Goal: Information Seeking & Learning: Learn about a topic

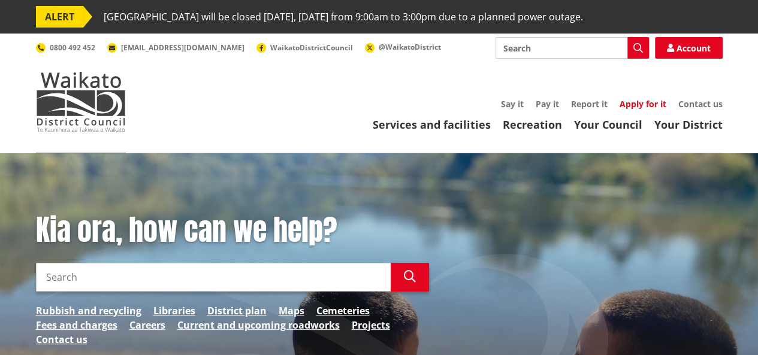
click at [626, 100] on link "Apply for it" at bounding box center [643, 103] width 47 height 11
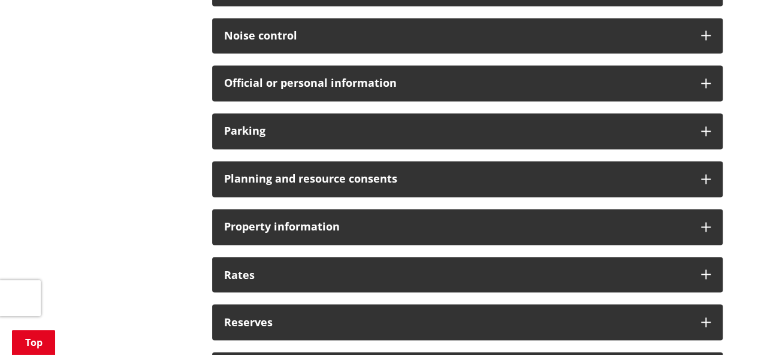
scroll to position [862, 0]
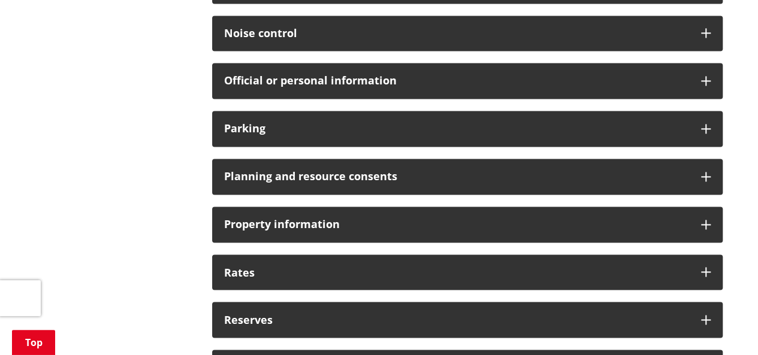
drag, startPoint x: 761, startPoint y: 49, endPoint x: 767, endPoint y: 191, distance: 142.8
click at [758, 191] on html "ALERT [PERSON_NAME][GEOGRAPHIC_DATA] will be closed [DATE], [DATE] from 9:00am …" at bounding box center [379, 145] width 758 height 2015
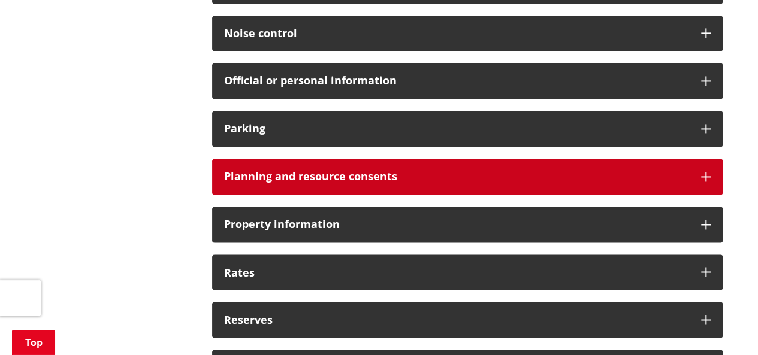
click at [691, 179] on div "Planning and resource consents" at bounding box center [467, 177] width 511 height 36
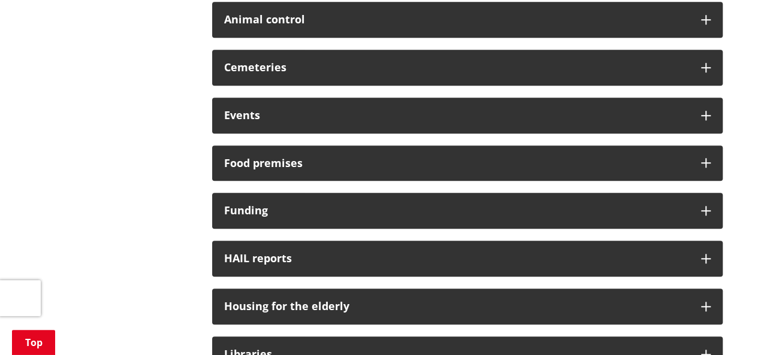
scroll to position [0, 0]
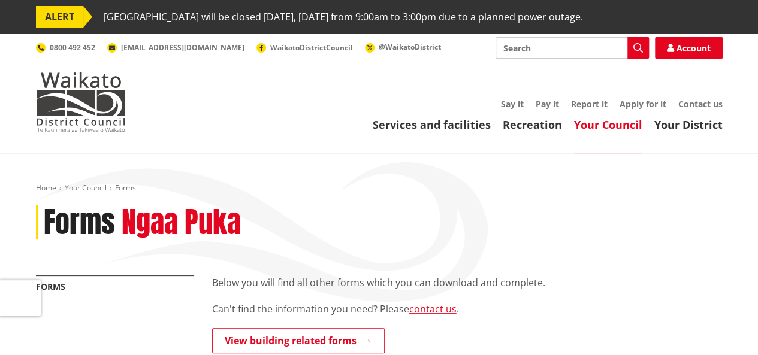
click at [557, 44] on input "Search" at bounding box center [572, 48] width 153 height 22
click at [542, 72] on div "Duty planner service | Ratonga a te kaiwhakamahere" at bounding box center [572, 70] width 152 height 22
type input "Duty planner service | Ratonga a te kaiwhakamahere"
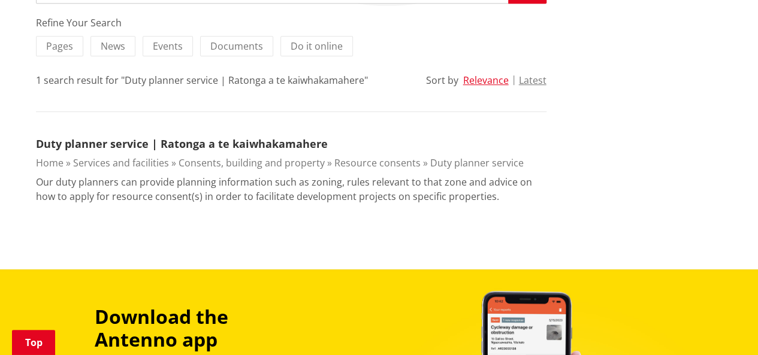
scroll to position [281, 0]
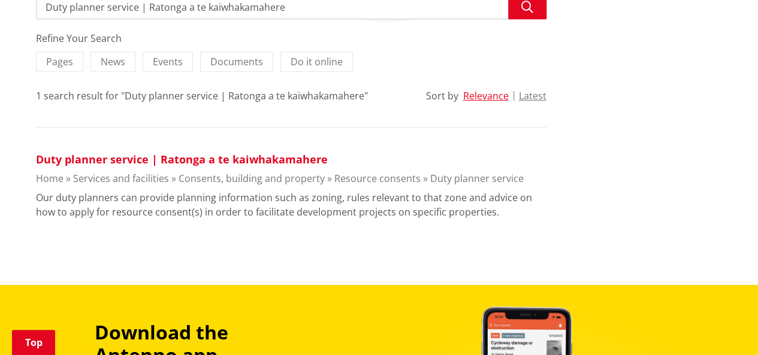
click at [104, 163] on link "Duty planner service | Ratonga a te kaiwhakamahere" at bounding box center [182, 159] width 292 height 14
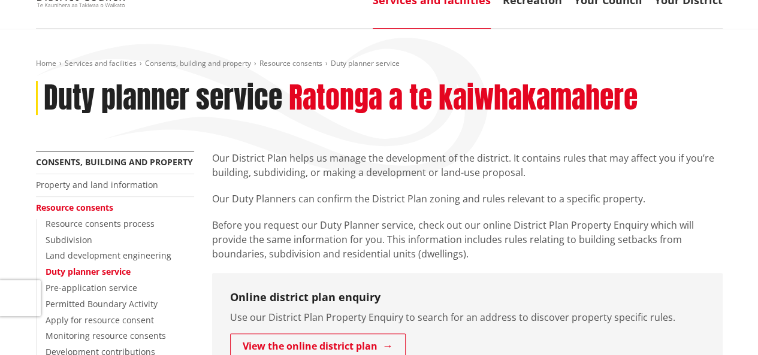
scroll to position [108, 0]
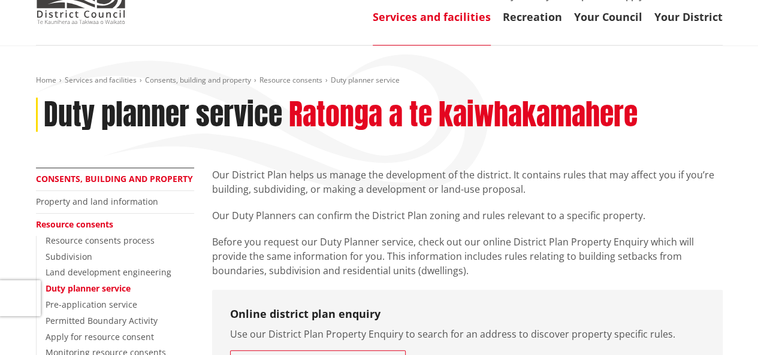
click at [115, 174] on link "Consents, building and property" at bounding box center [114, 178] width 157 height 11
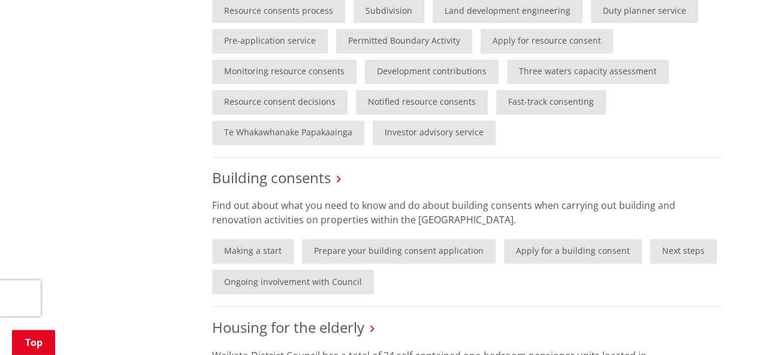
scroll to position [861, 0]
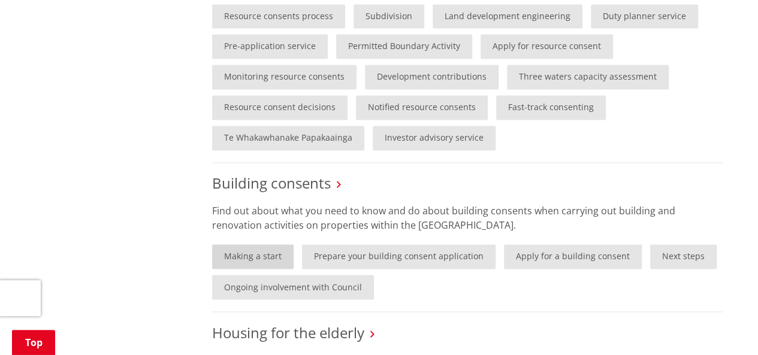
click at [279, 255] on link "Making a start" at bounding box center [253, 257] width 82 height 25
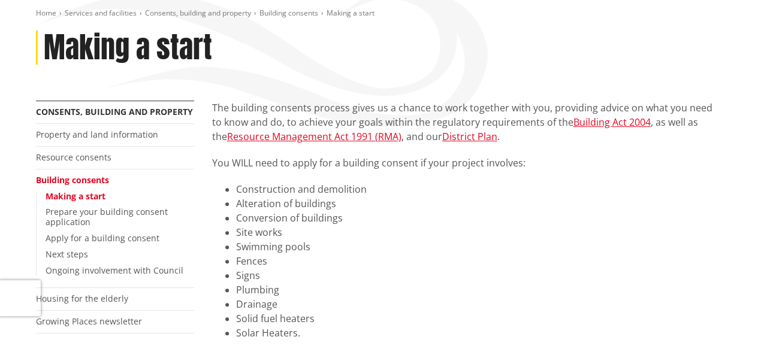
scroll to position [19, 0]
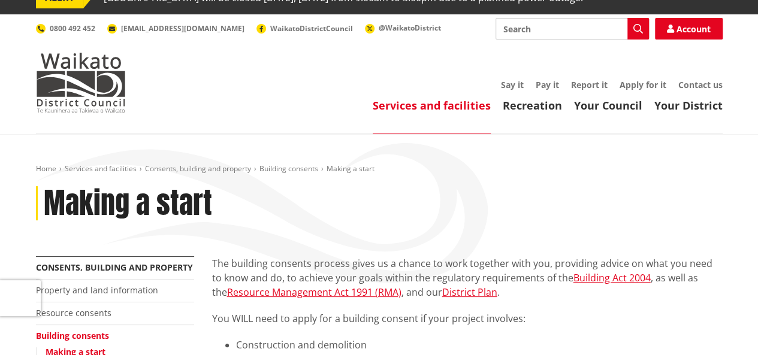
click at [592, 28] on input "Search" at bounding box center [572, 29] width 153 height 22
type input "building enquiries"
click at [638, 25] on icon "button" at bounding box center [639, 29] width 10 height 10
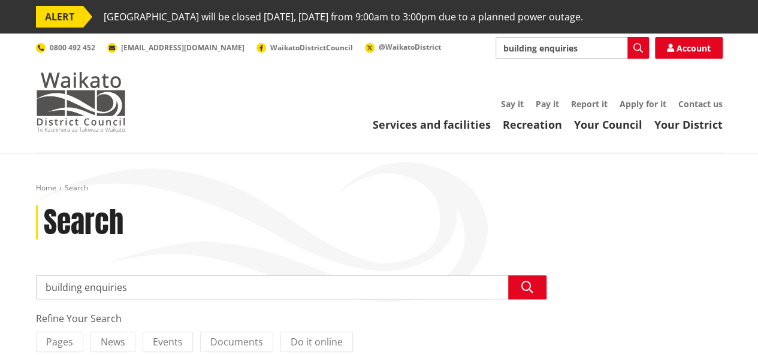
click at [93, 123] on img at bounding box center [81, 102] width 90 height 60
